Goal: Register for event/course

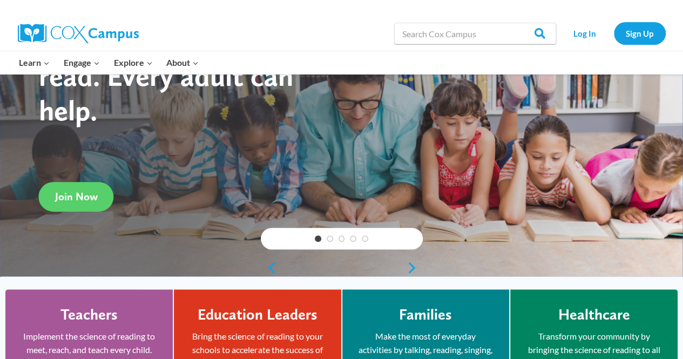
scroll to position [108, 0]
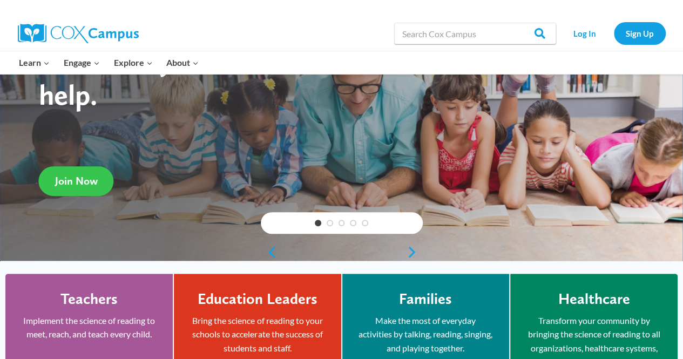
click at [95, 179] on span "Join Now" at bounding box center [76, 180] width 43 height 13
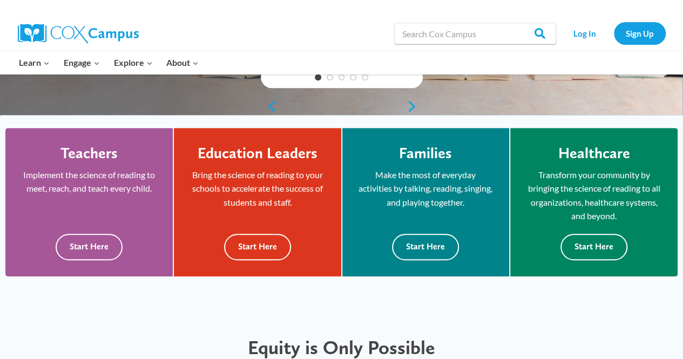
scroll to position [270, 0]
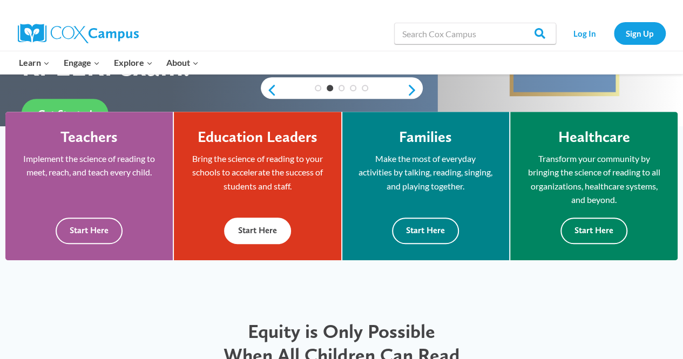
click at [256, 220] on button "Start Here" at bounding box center [257, 231] width 67 height 26
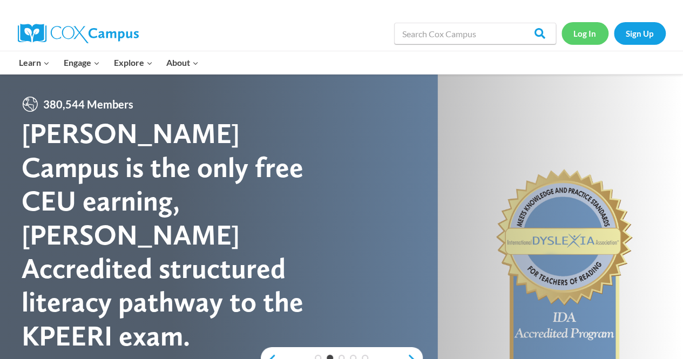
click at [586, 34] on link "Log In" at bounding box center [584, 33] width 47 height 22
click at [618, 26] on link "Sign Up" at bounding box center [640, 33] width 52 height 22
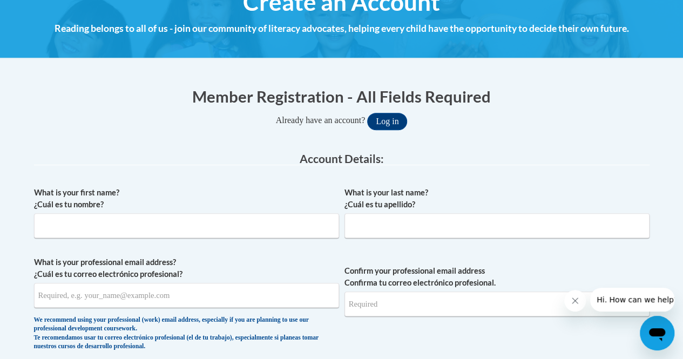
scroll to position [162, 0]
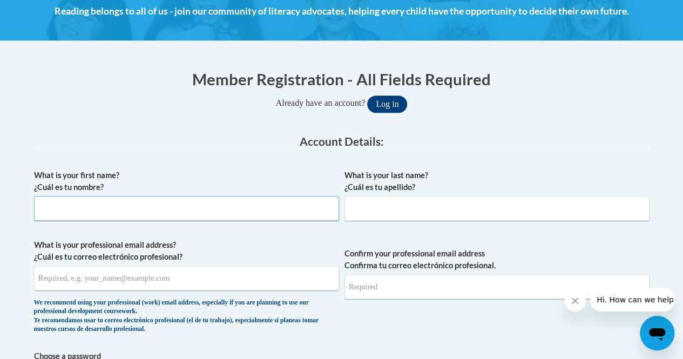
click at [295, 206] on input "What is your first name? ¿Cuál es tu nombre?" at bounding box center [186, 208] width 305 height 25
type input "Raina"
click at [373, 215] on input "What is your last name? ¿Cuál es tu apellido?" at bounding box center [496, 208] width 305 height 25
type input "Cox"
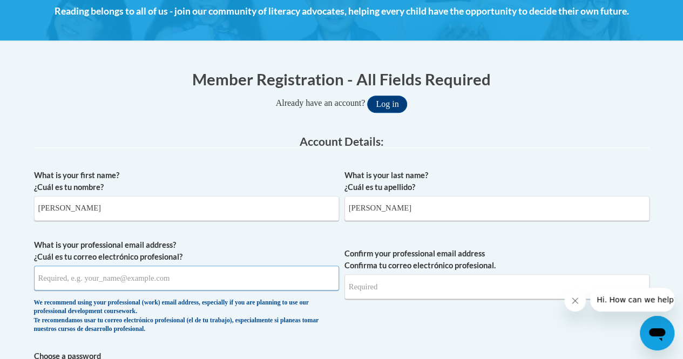
click at [274, 270] on input "What is your professional email address? ¿Cuál es tu correo electrónico profesi…" at bounding box center [186, 278] width 305 height 25
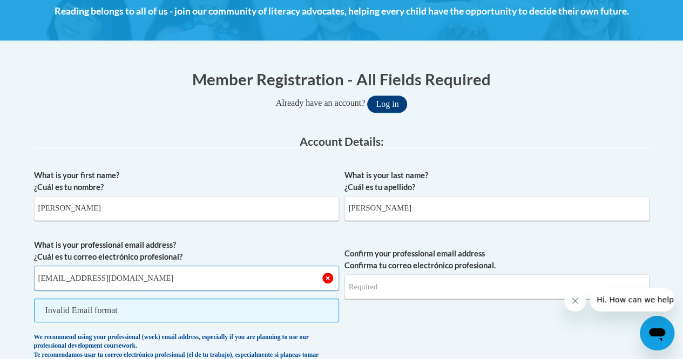
type input "raina3272004@gmail.com"
click at [361, 283] on input "Confirm your professional email address Confirma tu correo electrónico profesio…" at bounding box center [496, 286] width 305 height 25
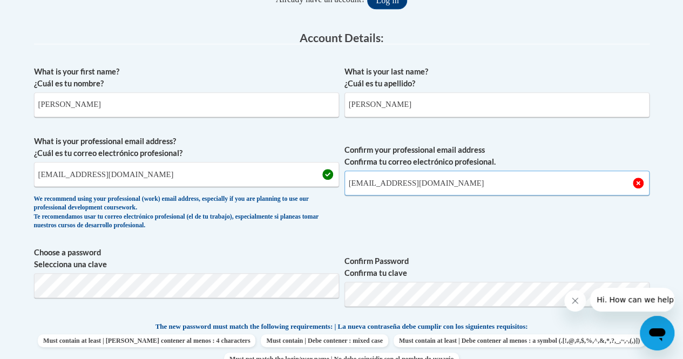
scroll to position [270, 0]
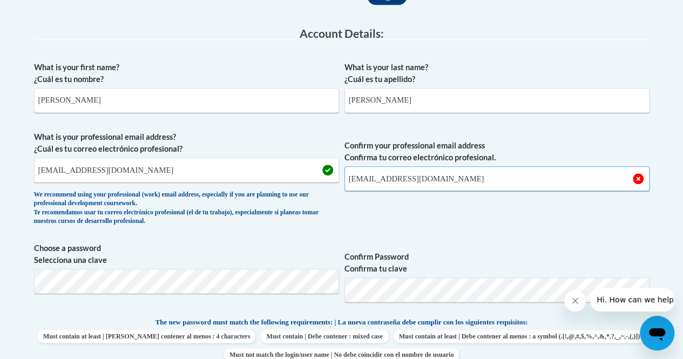
type input "raina3272004@gmail.com"
click at [474, 218] on span "Confirm your professional email address Confirma tu correo electrónico profesio…" at bounding box center [496, 181] width 305 height 100
click at [422, 222] on span "Confirm your professional email address Confirma tu correo electrónico profesio…" at bounding box center [496, 181] width 305 height 100
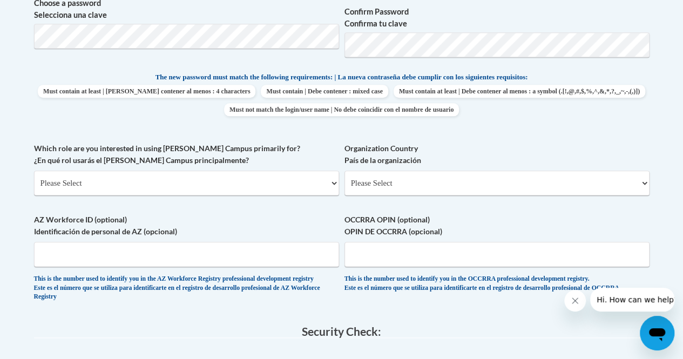
scroll to position [540, 0]
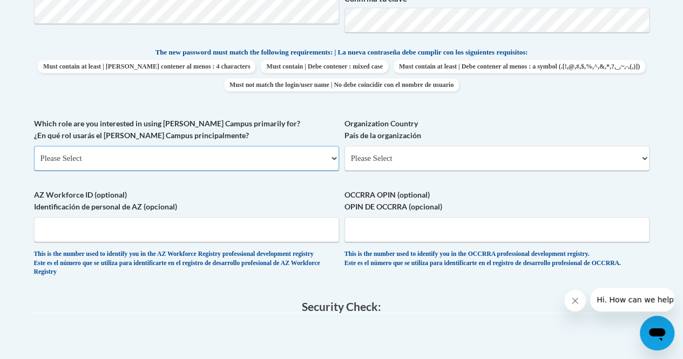
click at [163, 158] on select "Please Select College/University | Colegio/Universidad Community/Nonprofit Part…" at bounding box center [186, 158] width 305 height 25
select select "5a18ea06-2b54-4451-96f2-d152daf9eac5"
click at [34, 146] on select "Please Select College/University | Colegio/Universidad Community/Nonprofit Part…" at bounding box center [186, 158] width 305 height 25
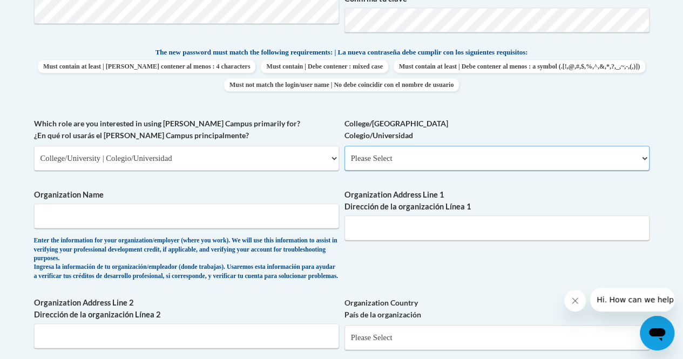
click at [364, 163] on select "Please Select College/University Staff | Empleado universitario College/Univers…" at bounding box center [496, 158] width 305 height 25
select select "99b32b07-cffc-426c-8bf6-0cd77760d84b"
click at [344, 146] on select "Please Select College/University Staff | Empleado universitario College/Univers…" at bounding box center [496, 158] width 305 height 25
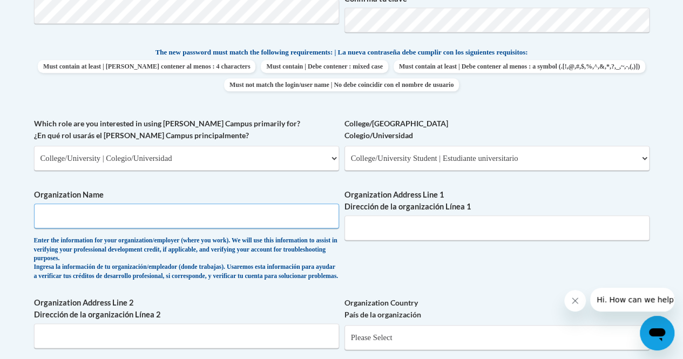
click at [259, 220] on input "Organization Name" at bounding box center [186, 216] width 305 height 25
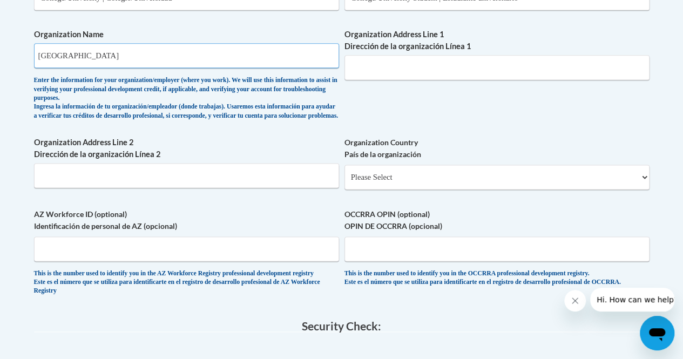
scroll to position [756, 0]
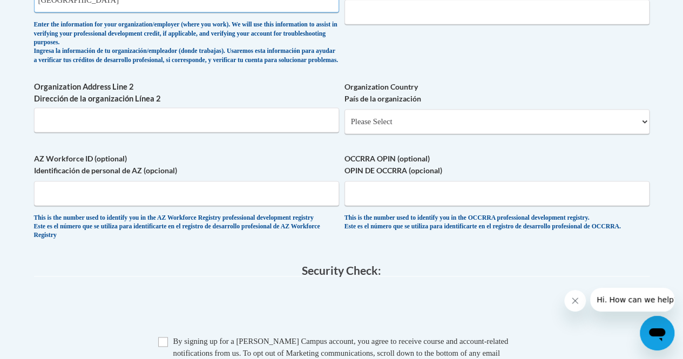
type input "[GEOGRAPHIC_DATA]"
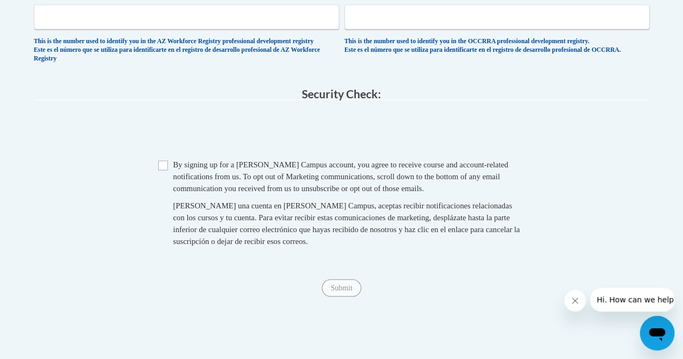
scroll to position [972, 0]
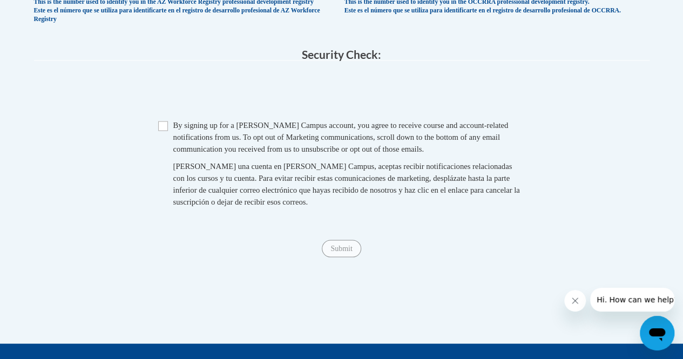
click at [156, 143] on div "Checkbox By signing up for a Cox Campus account, you agree to receive course an…" at bounding box center [341, 168] width 615 height 99
click at [164, 131] on input "Checkbox" at bounding box center [163, 126] width 10 height 10
checkbox input "true"
click at [327, 257] on input "Submit" at bounding box center [341, 248] width 39 height 17
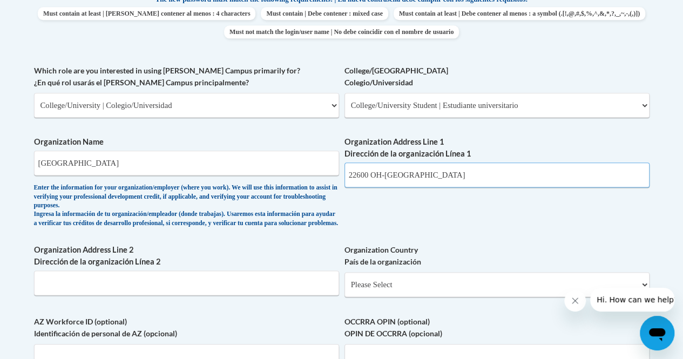
scroll to position [701, 0]
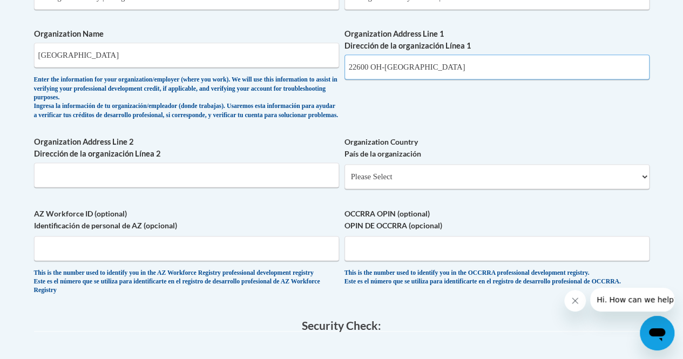
type input "22600 OH-[GEOGRAPHIC_DATA]"
click at [377, 189] on select "Please Select United States | Estados Unidos Outside of the United States | Fue…" at bounding box center [496, 176] width 305 height 25
select select "ad49bcad-a171-4b2e-b99c-48b446064914"
click at [344, 172] on select "Please Select United States | Estados Unidos Outside of the United States | Fue…" at bounding box center [496, 176] width 305 height 25
select select
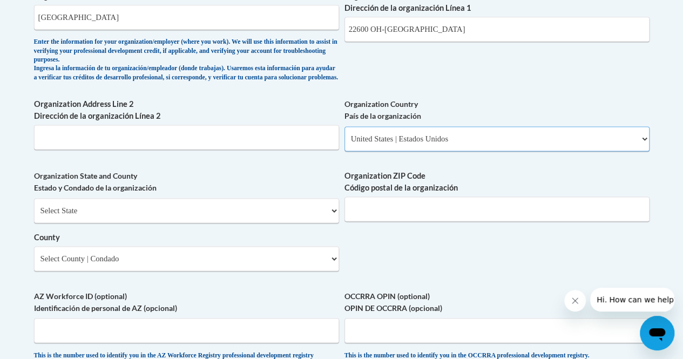
scroll to position [755, 0]
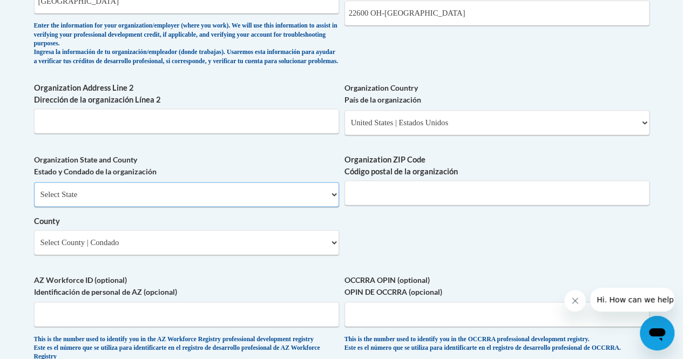
click at [225, 206] on select "Select State Alabama Alaska Arizona Arkansas California Colorado Connecticut De…" at bounding box center [186, 194] width 305 height 25
select select "[US_STATE]"
click at [34, 190] on select "Select State Alabama Alaska Arizona Arkansas California Colorado Connecticut De…" at bounding box center [186, 194] width 305 height 25
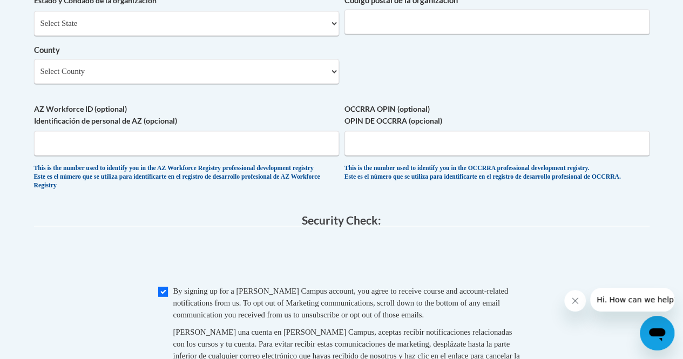
scroll to position [864, 0]
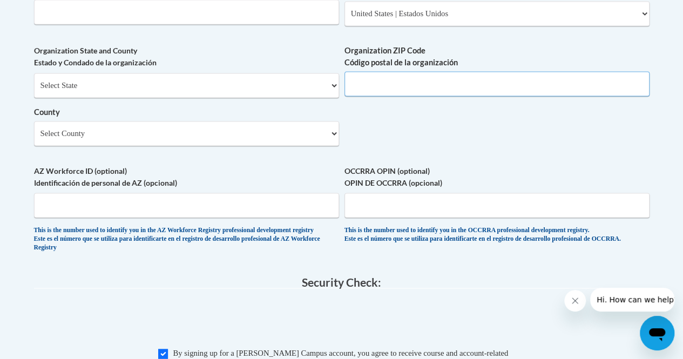
click at [356, 90] on input "Organization ZIP Code Código postal de la organización" at bounding box center [496, 83] width 305 height 25
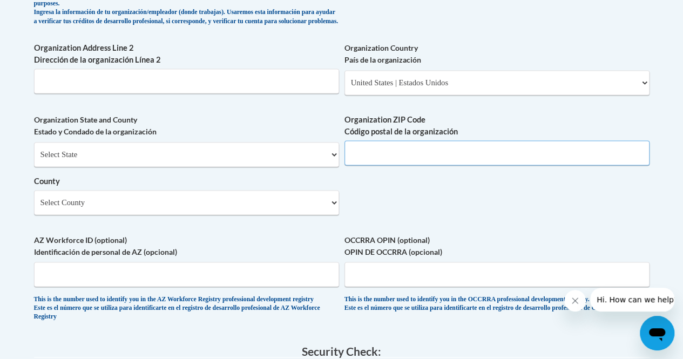
scroll to position [756, 0]
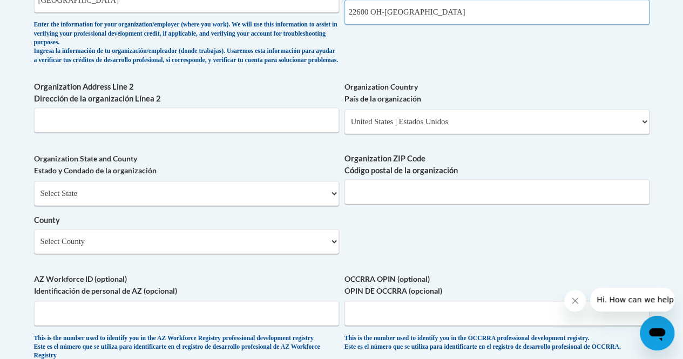
drag, startPoint x: 473, startPoint y: 11, endPoint x: 448, endPoint y: 10, distance: 24.9
click at [448, 10] on input "22600 OH-34, Archbold, OH 43502" at bounding box center [496, 11] width 305 height 25
click at [451, 129] on select "Please Select United States | Estados Unidos Outside of the United States | Fue…" at bounding box center [496, 121] width 305 height 25
click at [344, 118] on select "Please Select United States | Estados Unidos Outside of the United States | Fue…" at bounding box center [496, 121] width 305 height 25
click at [419, 204] on input "Organization ZIP Code Código postal de la organización" at bounding box center [496, 191] width 305 height 25
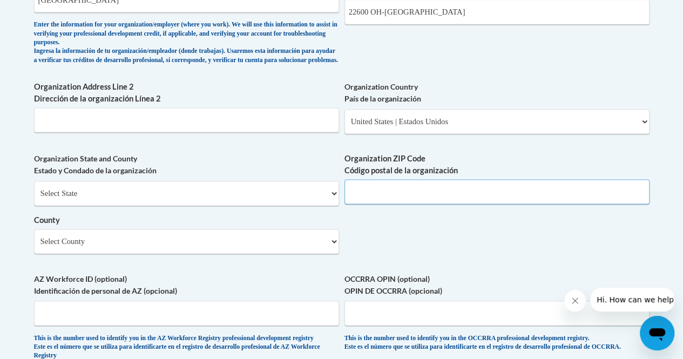
paste input "43502"
type input "43502"
click at [225, 251] on select "Select County Adams Allen Ashland Ashtabula Athens Auglaize Belmont Brown Butle…" at bounding box center [186, 241] width 305 height 25
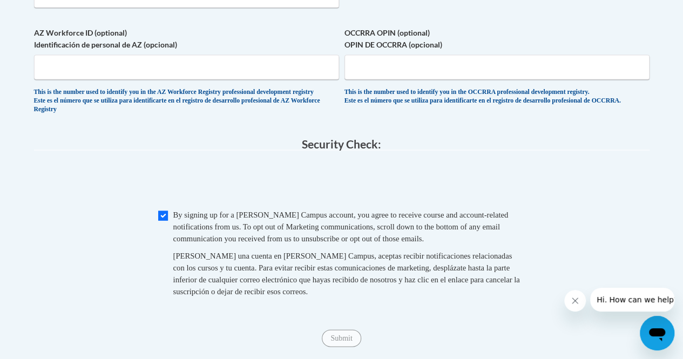
scroll to position [1026, 0]
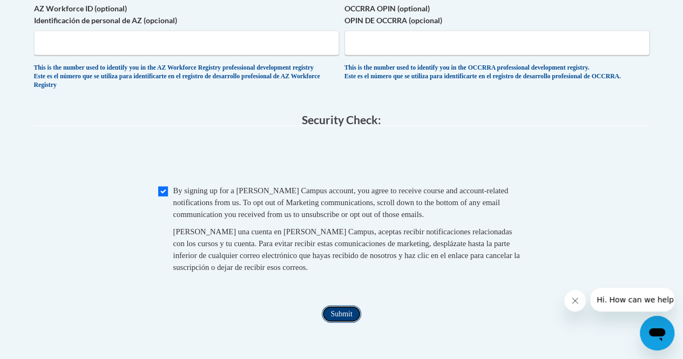
click at [353, 323] on input "Submit" at bounding box center [341, 314] width 39 height 17
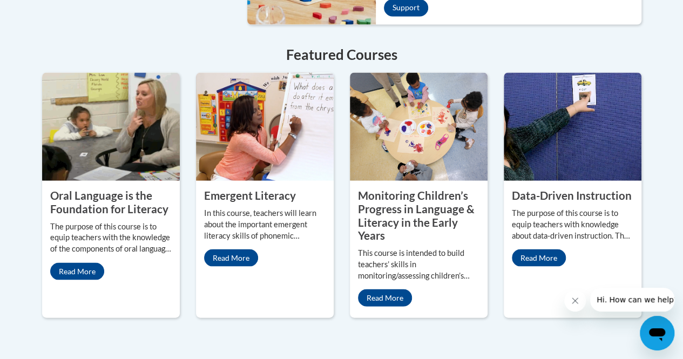
scroll to position [972, 0]
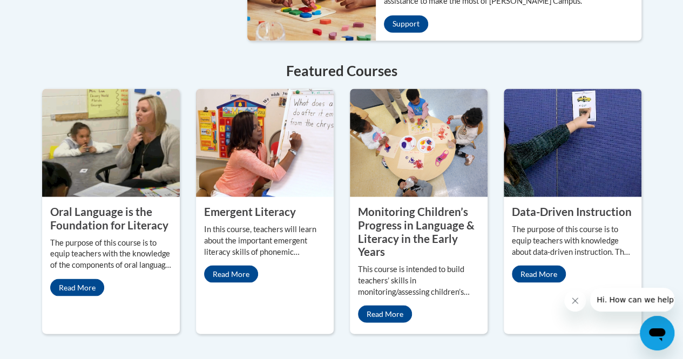
click at [574, 300] on icon "Close message from company" at bounding box center [575, 300] width 9 height 9
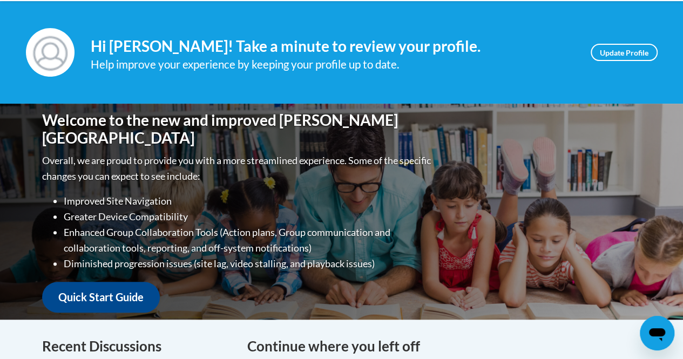
scroll to position [54, 0]
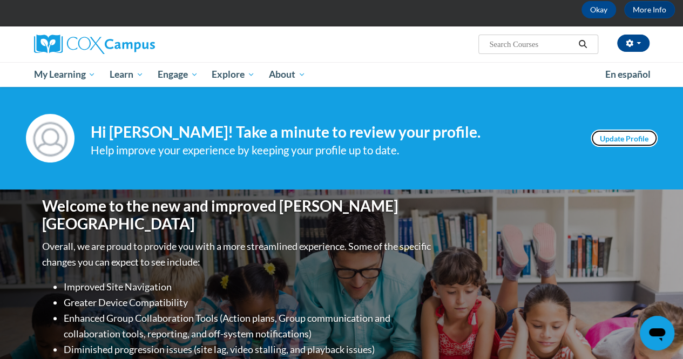
click at [606, 133] on link "Update Profile" at bounding box center [624, 138] width 67 height 17
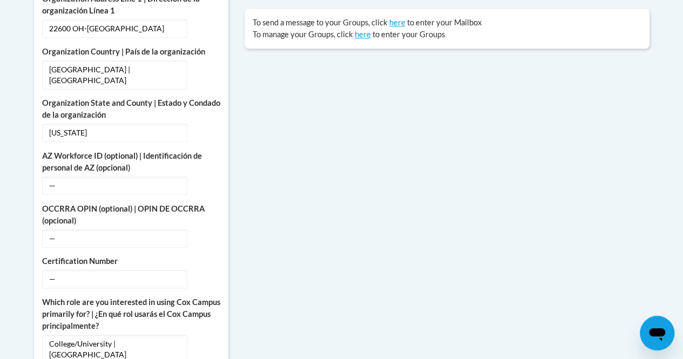
scroll to position [486, 0]
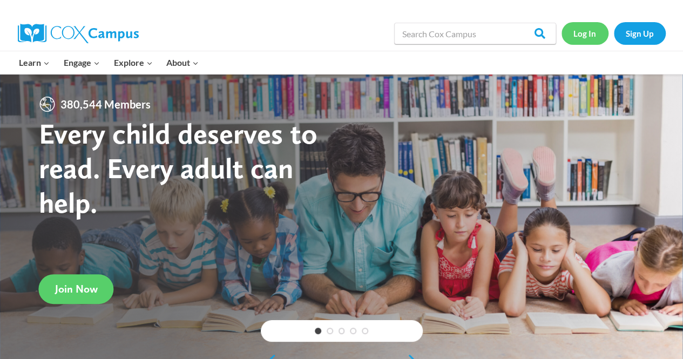
click at [592, 27] on link "Log In" at bounding box center [584, 33] width 47 height 22
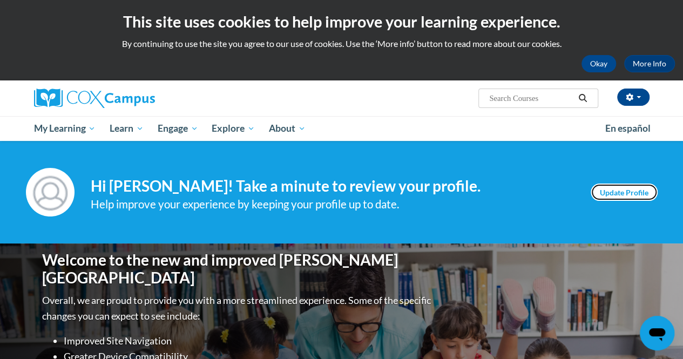
click at [615, 193] on link "Update Profile" at bounding box center [624, 192] width 67 height 17
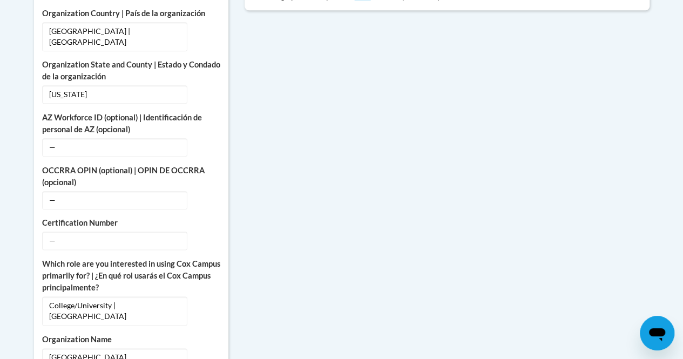
scroll to position [540, 0]
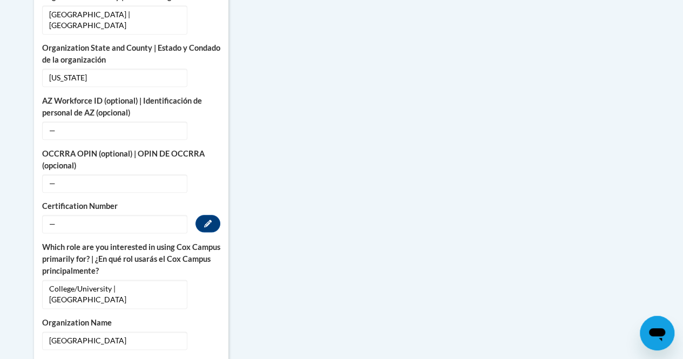
click at [94, 216] on span "—" at bounding box center [114, 224] width 145 height 18
click at [202, 215] on button "Edit" at bounding box center [207, 223] width 25 height 17
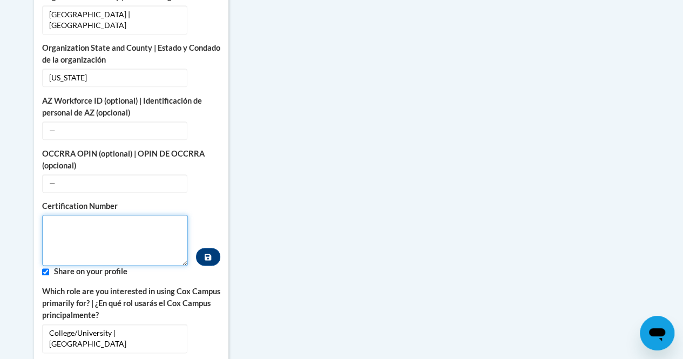
click at [127, 231] on textarea "Custom profile fields" at bounding box center [115, 240] width 146 height 51
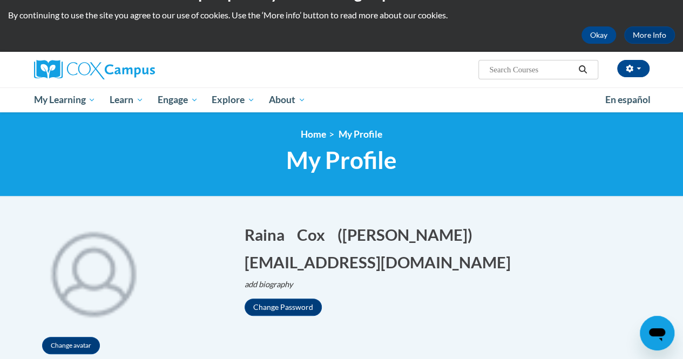
scroll to position [0, 0]
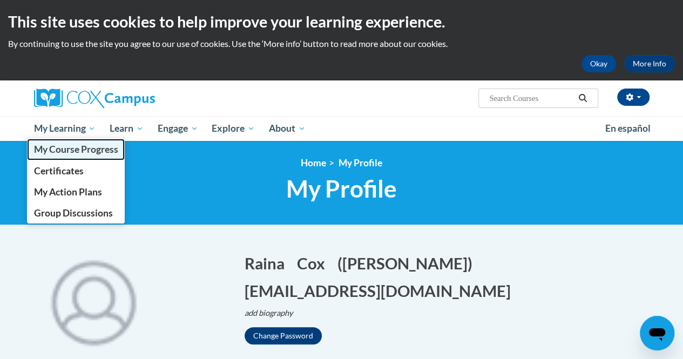
click at [67, 155] on span "My Course Progress" at bounding box center [75, 149] width 84 height 11
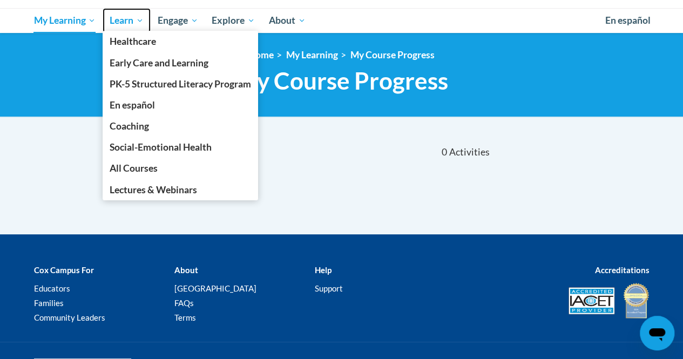
click at [132, 19] on span "Learn" at bounding box center [127, 20] width 34 height 13
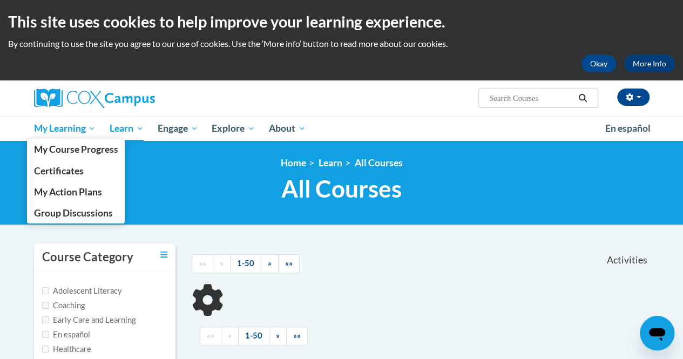
click at [65, 134] on span "My Learning" at bounding box center [64, 128] width 62 height 13
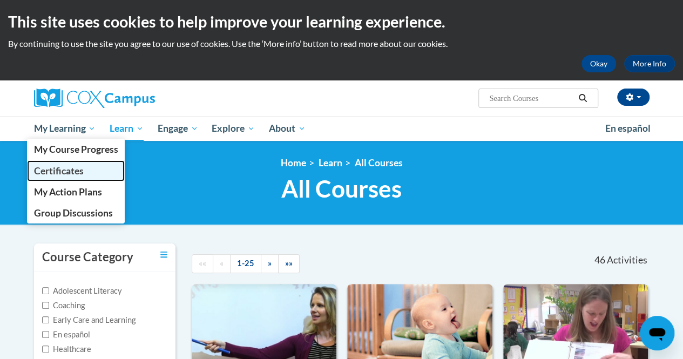
click at [73, 172] on span "Certificates" at bounding box center [58, 170] width 50 height 11
